Goal: Task Accomplishment & Management: Complete application form

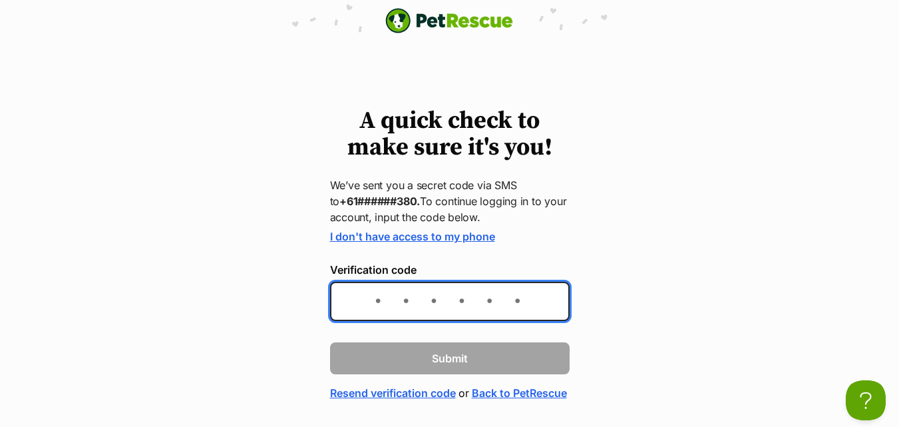
click at [379, 293] on input "Verification code" at bounding box center [450, 300] width 240 height 39
type input "746459"
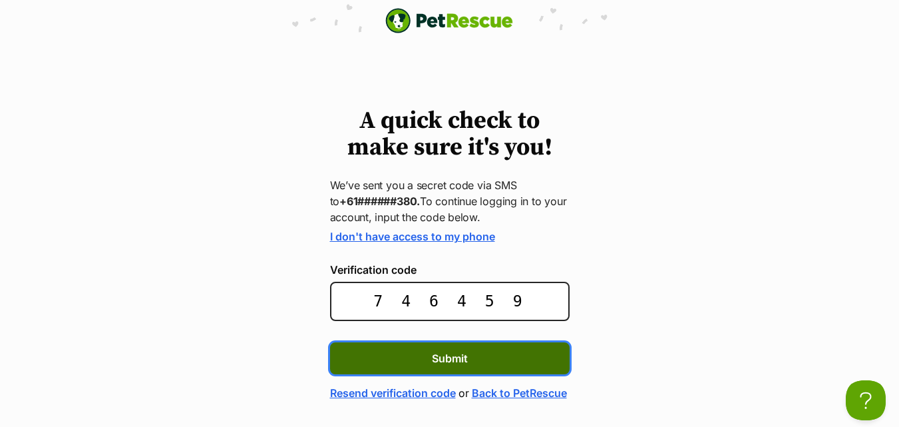
drag, startPoint x: 512, startPoint y: 352, endPoint x: 519, endPoint y: 352, distance: 7.3
click at [513, 352] on button "Submit" at bounding box center [450, 358] width 240 height 32
